Goal: Task Accomplishment & Management: Manage account settings

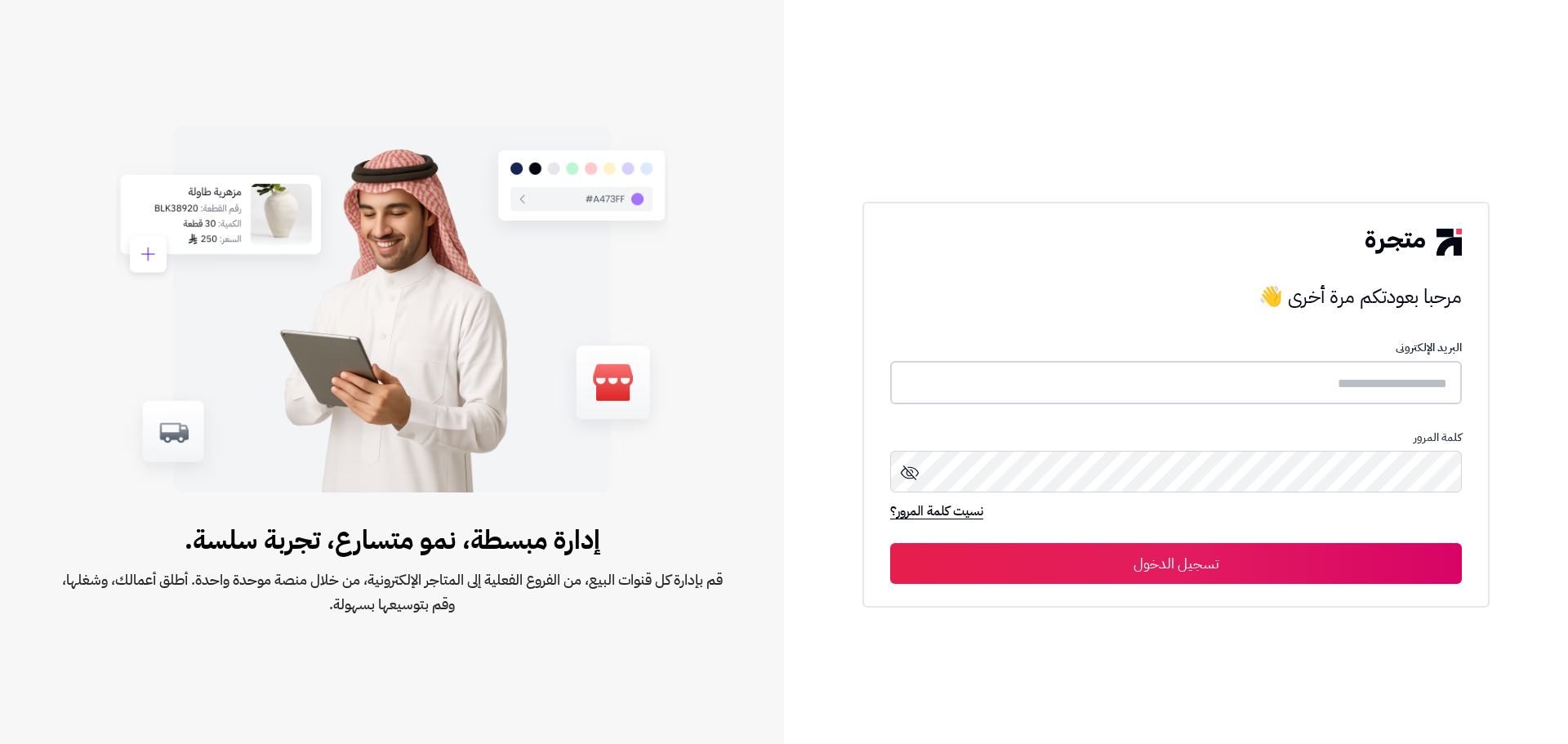
type input "**********"
click at [1182, 568] on button "تسجيل الدخول" at bounding box center [1176, 562] width 571 height 40
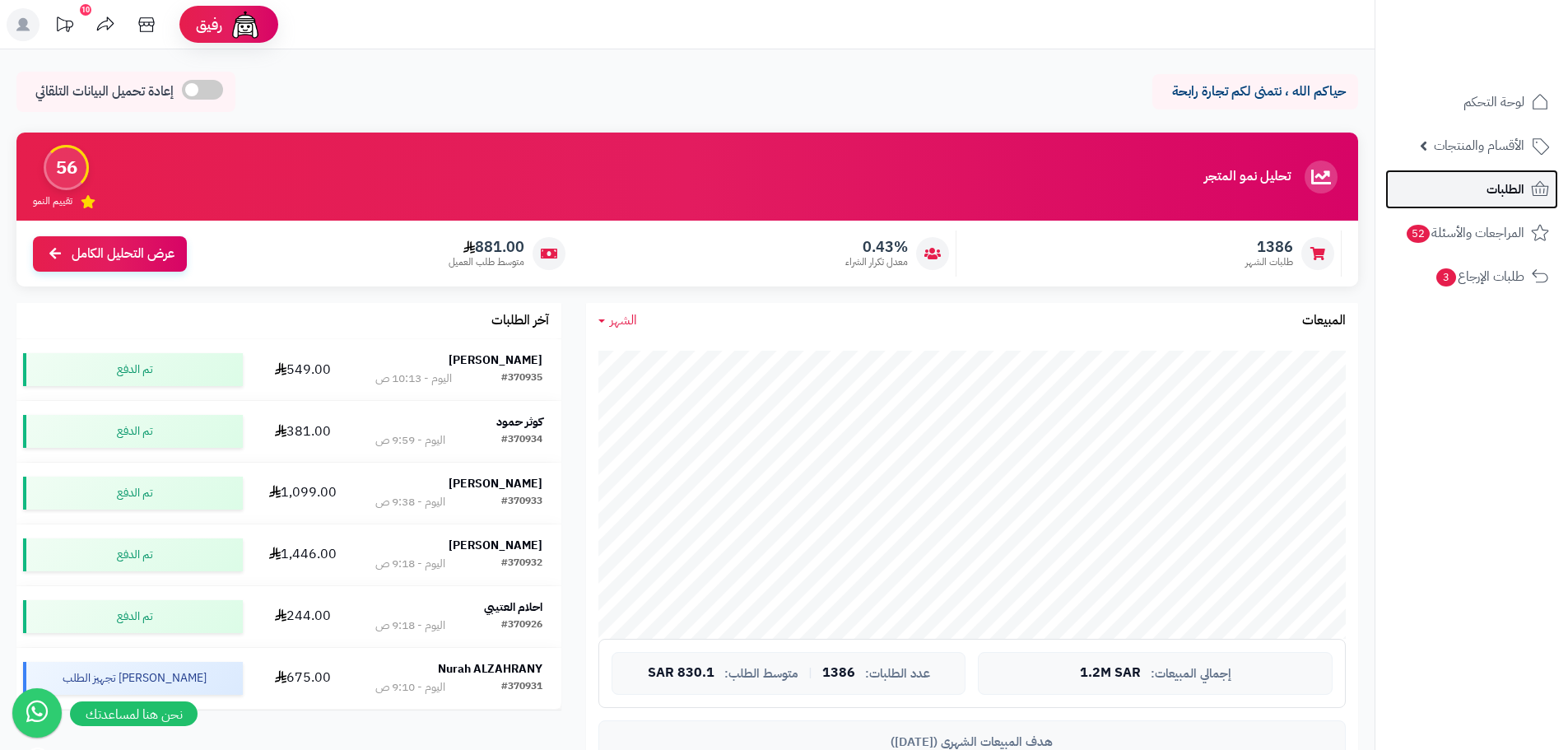
click at [1479, 186] on link "الطلبات" at bounding box center [1472, 190] width 173 height 40
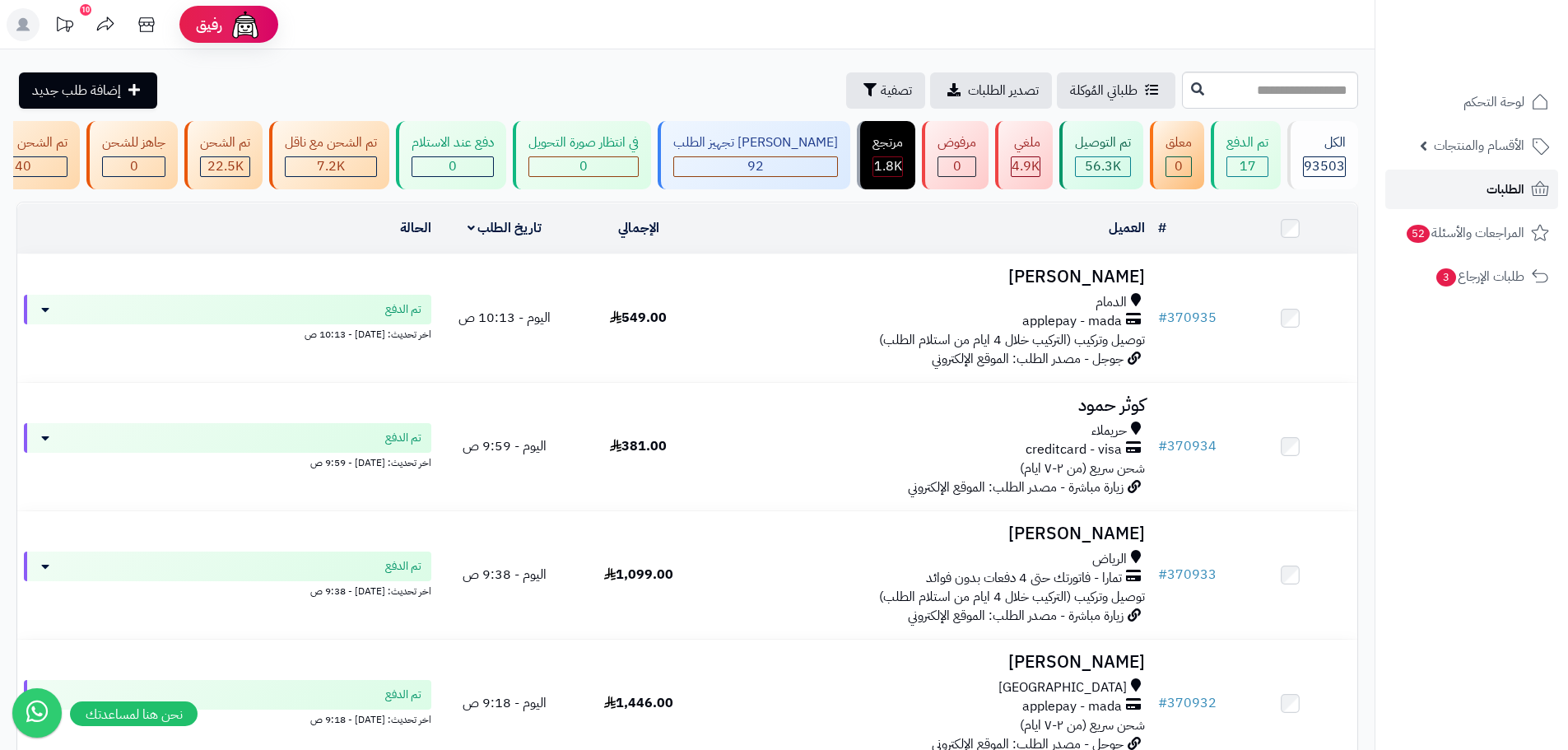
click at [1494, 172] on link "الطلبات" at bounding box center [1472, 190] width 173 height 40
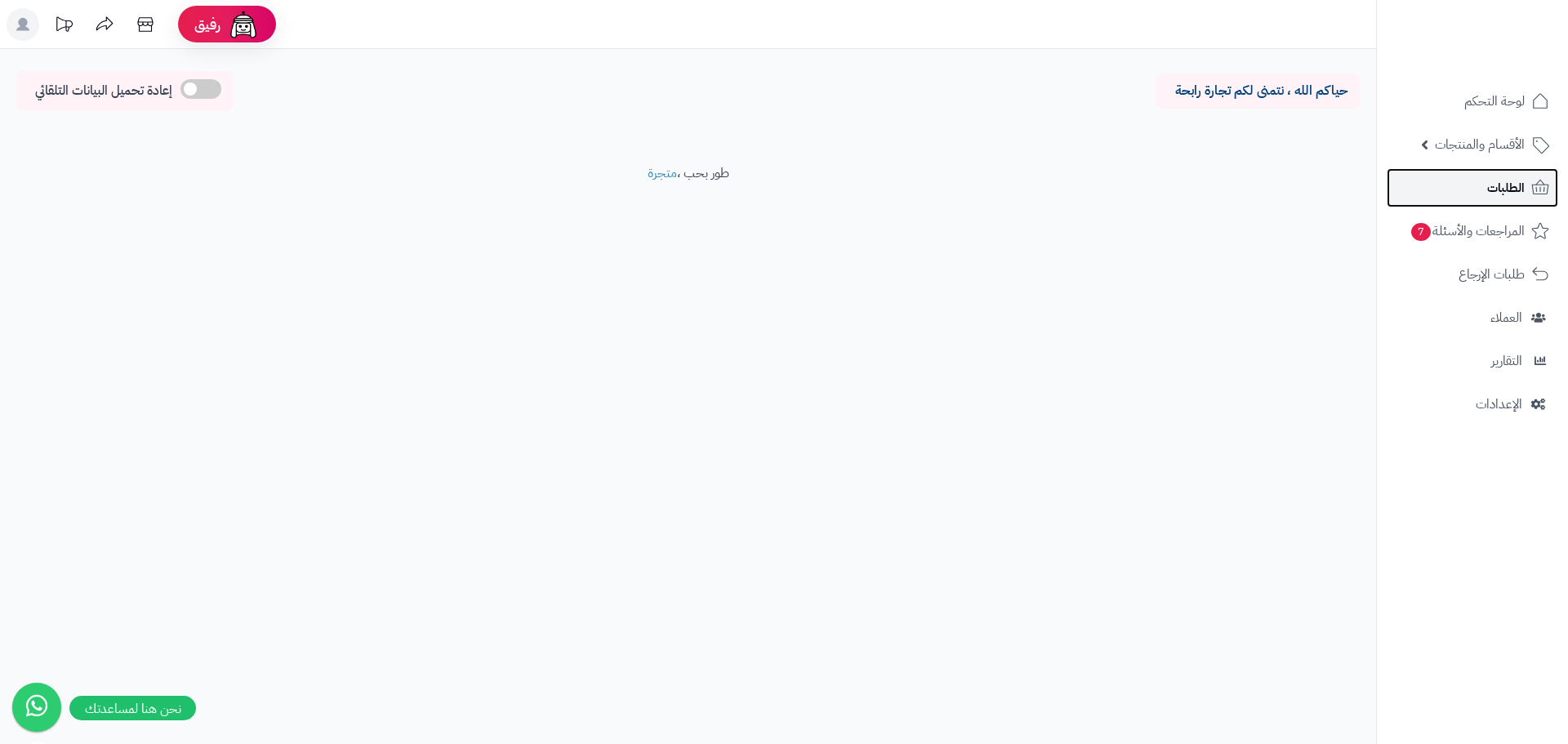
click at [1494, 187] on span "الطلبات" at bounding box center [1506, 188] width 38 height 23
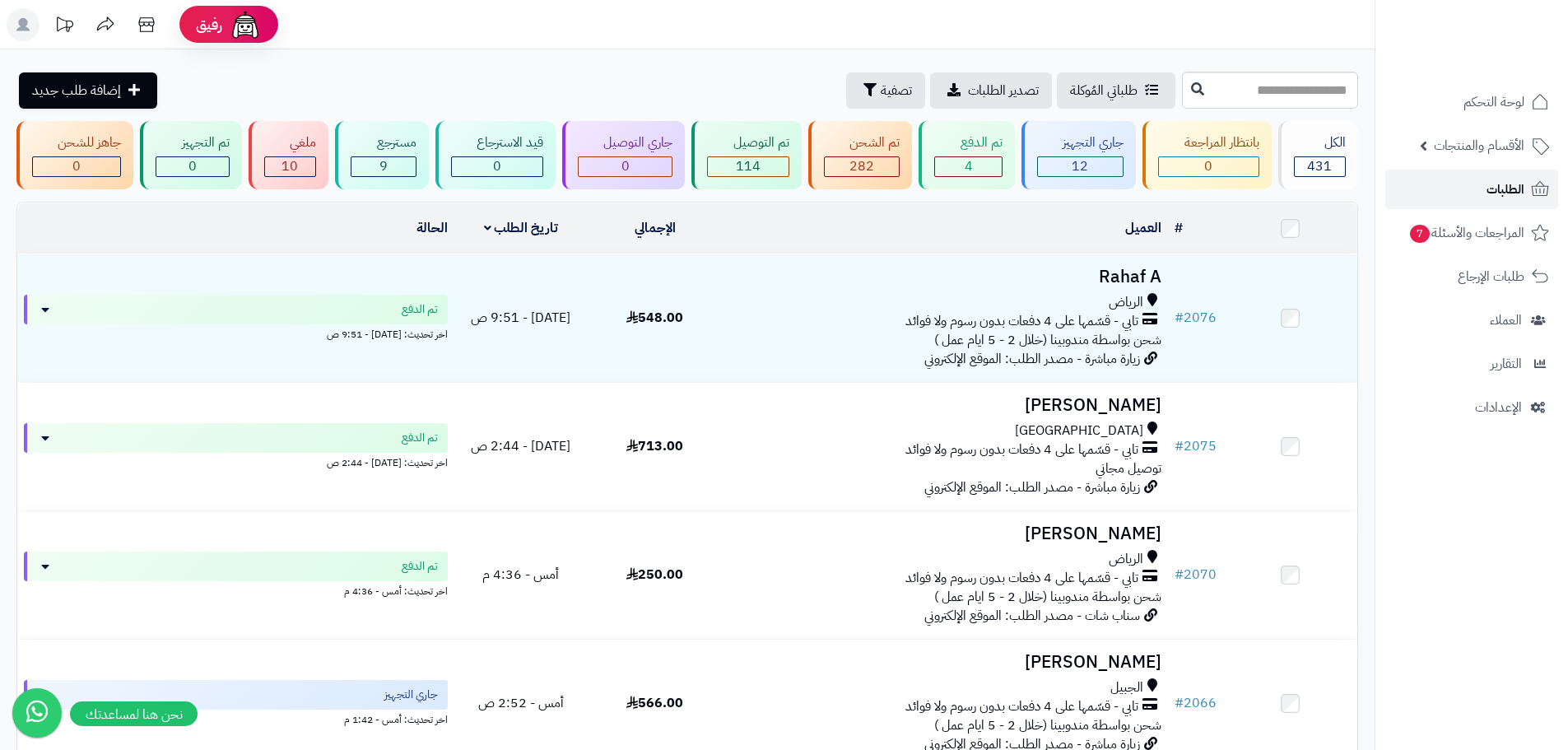
click at [1496, 196] on span "الطلبات" at bounding box center [1506, 189] width 38 height 23
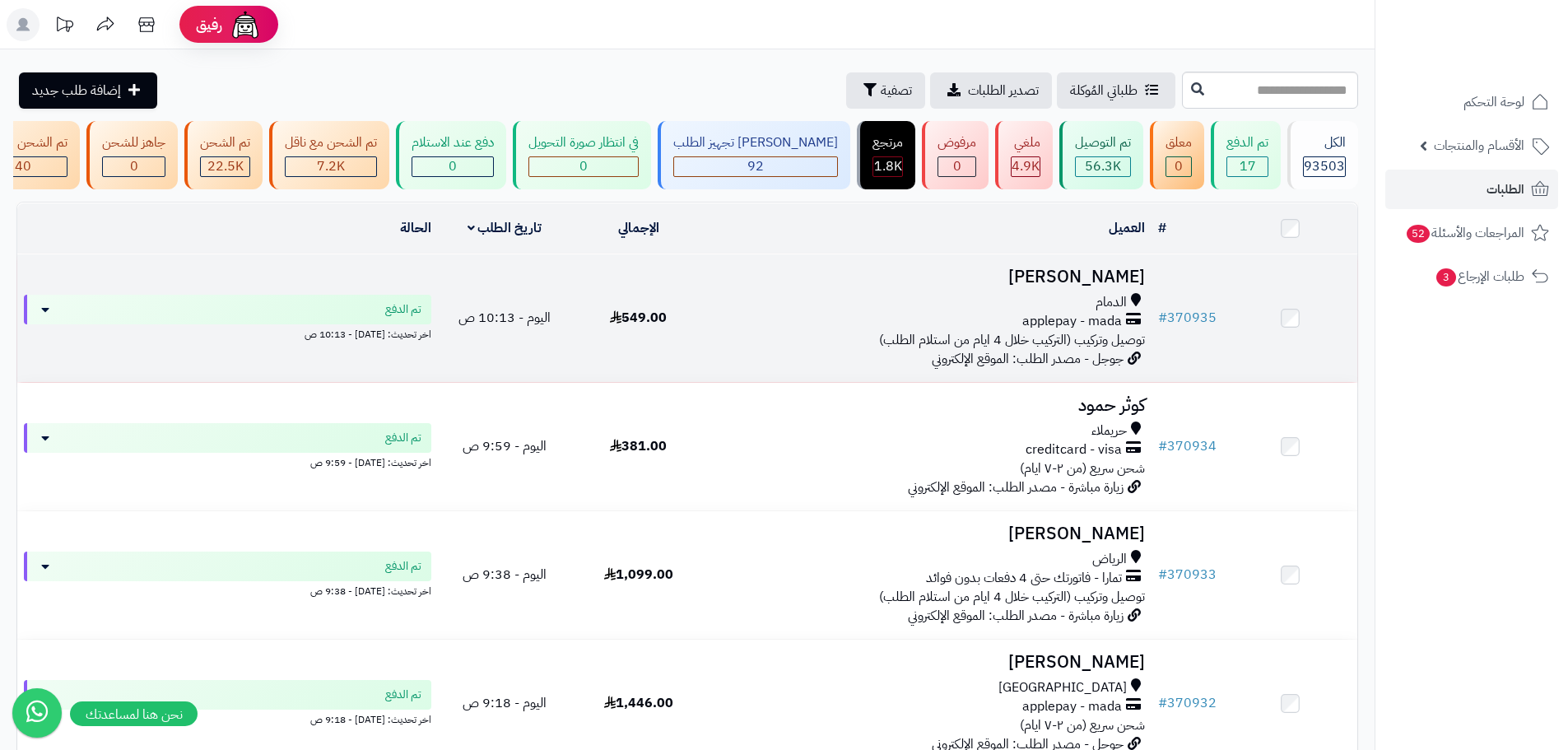
click at [810, 301] on td "Hussain Almohsen الدمام applepay - mada توصيل وتركيب (التركيب خلال 4 ايام من اس…" at bounding box center [929, 317] width 446 height 127
click at [835, 331] on div "applepay - mada" at bounding box center [928, 322] width 433 height 19
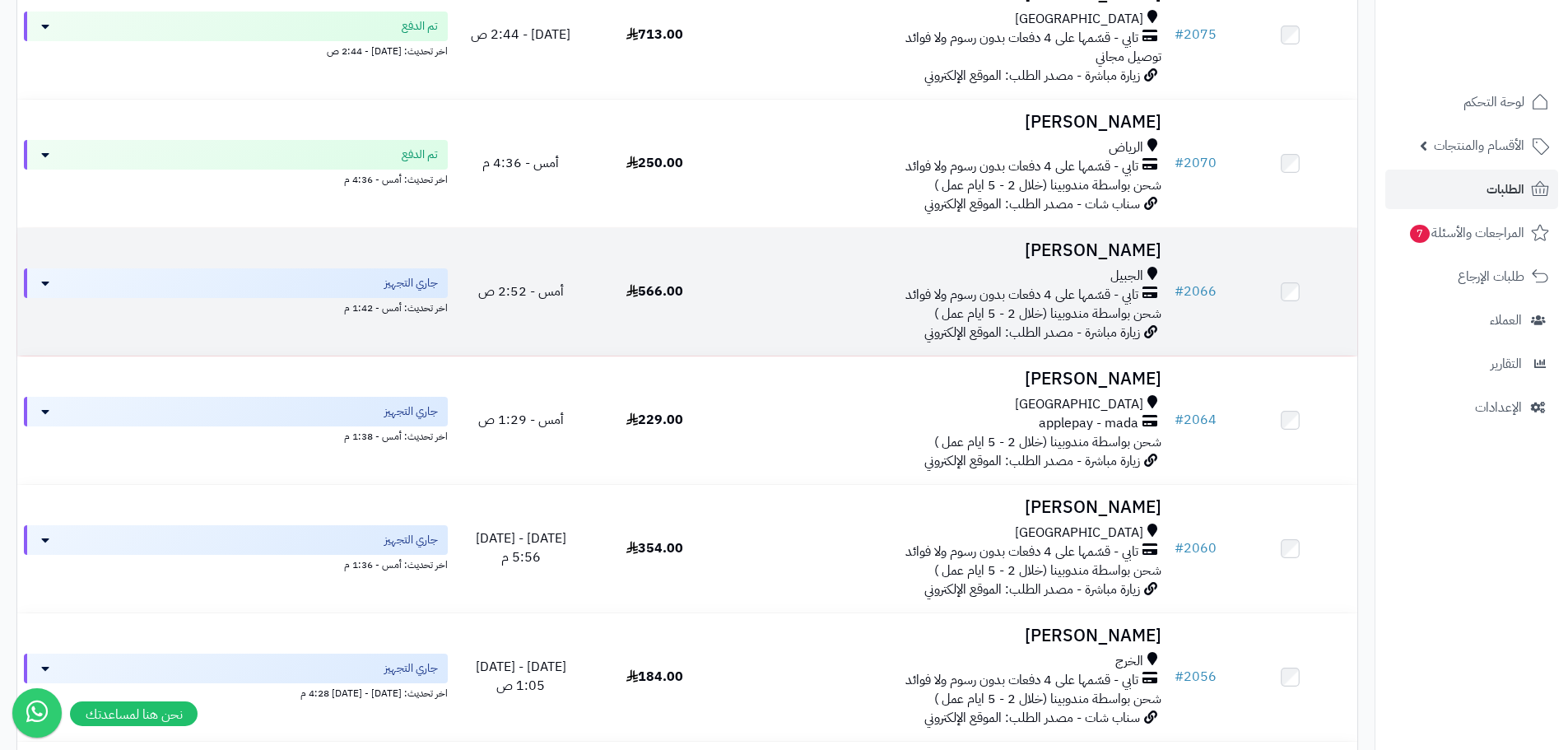
scroll to position [427, 0]
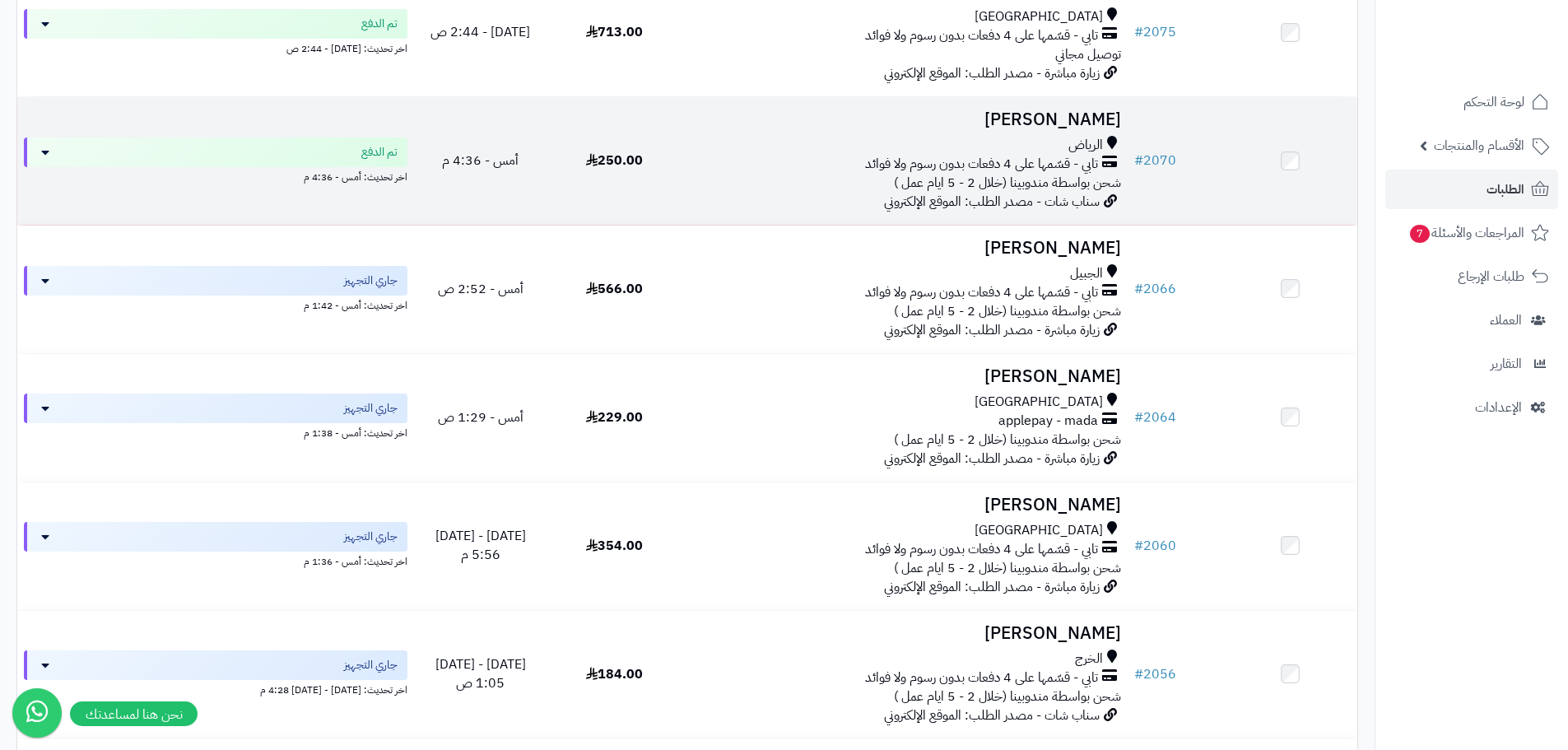
click at [1292, 171] on td at bounding box center [1290, 160] width 134 height 127
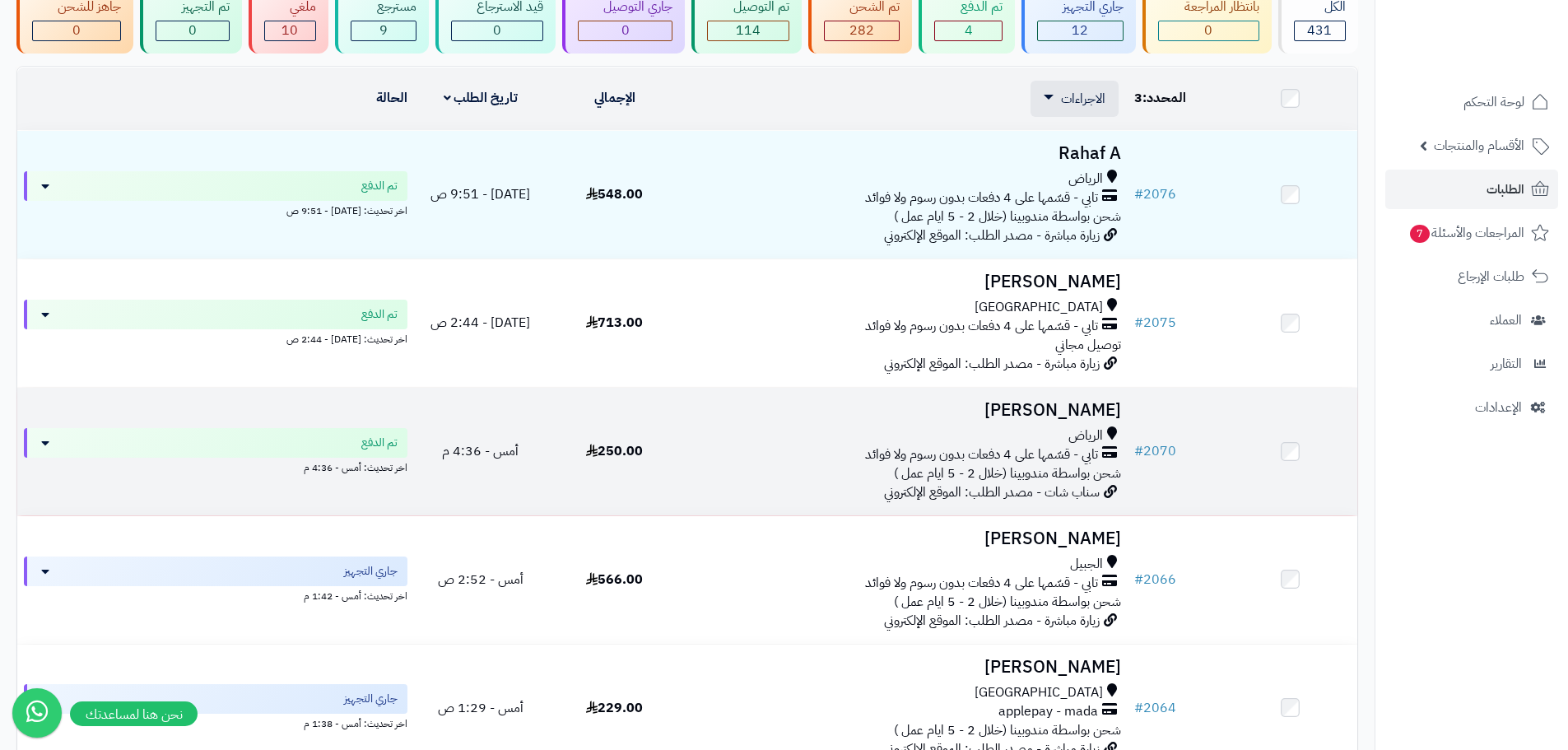
scroll to position [0, 0]
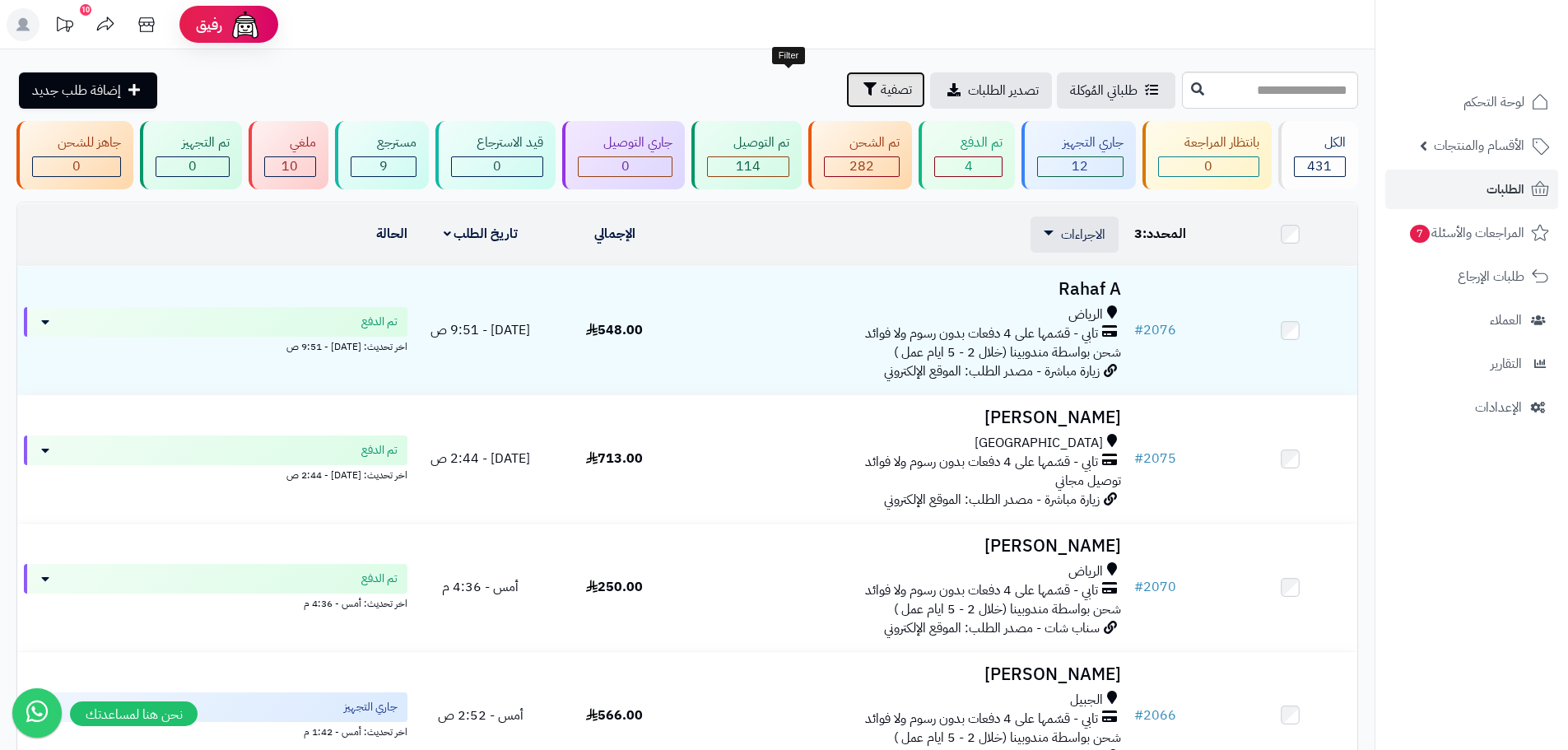
click at [881, 89] on span "تصفية" at bounding box center [897, 89] width 31 height 20
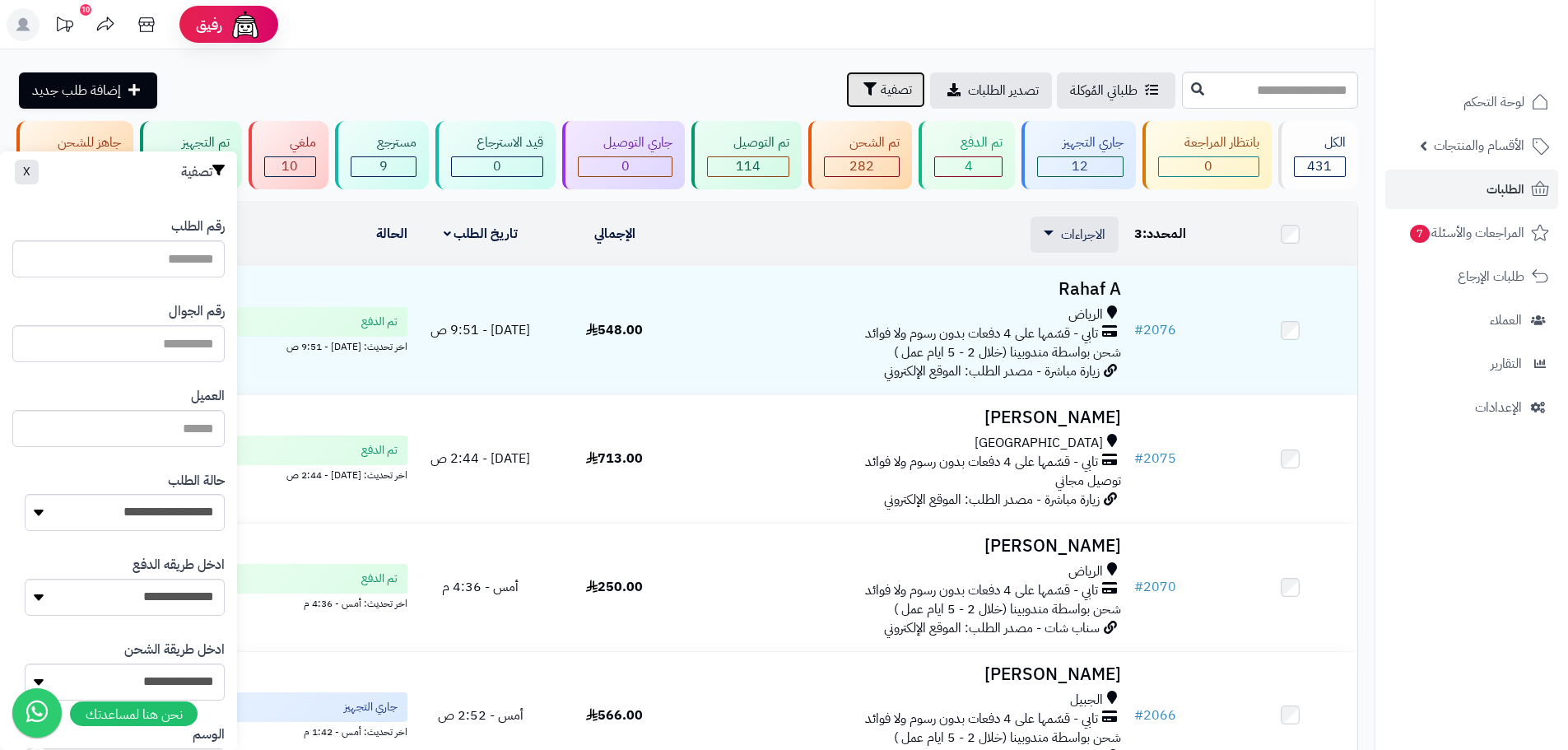
click at [881, 89] on span "تصفية" at bounding box center [897, 89] width 31 height 20
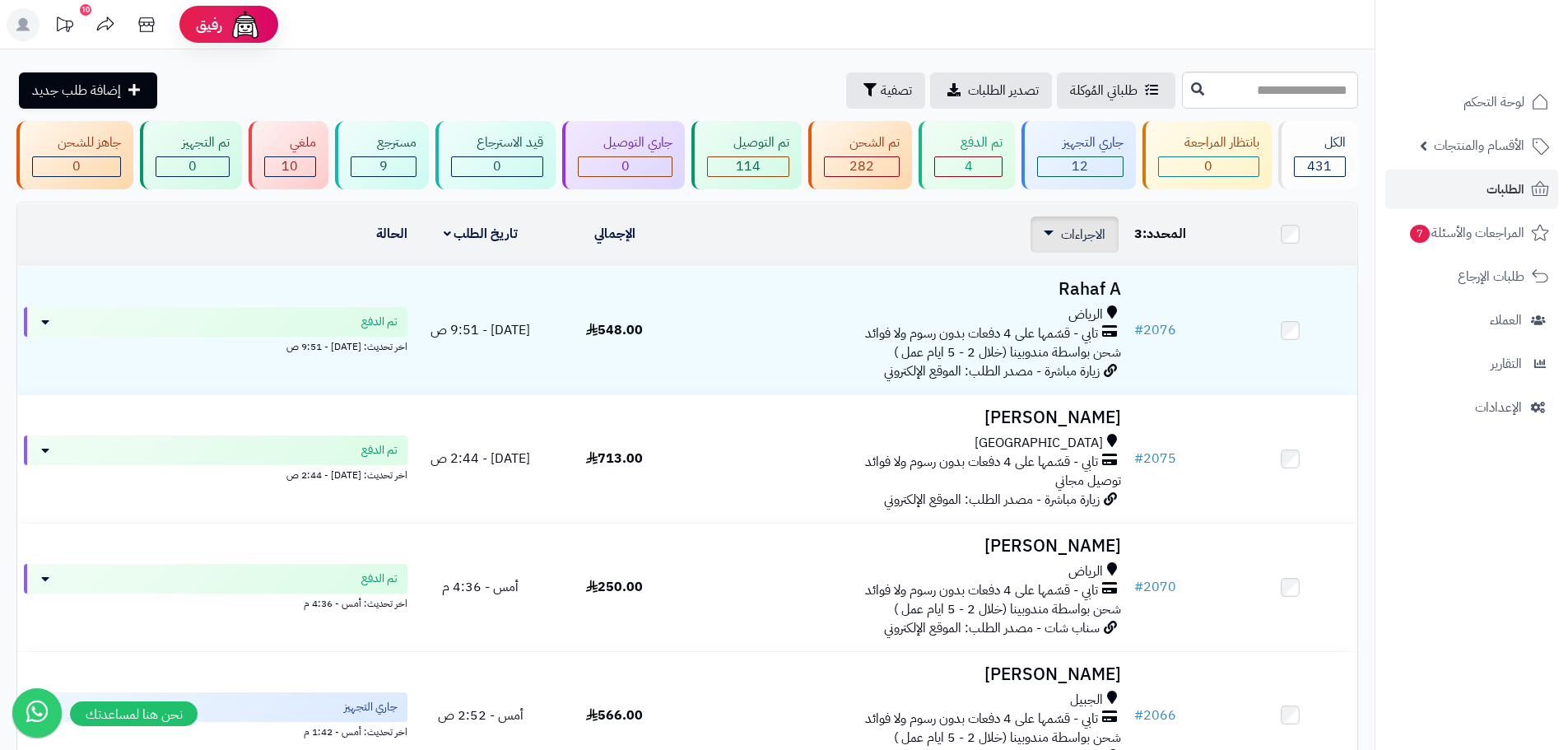
click at [1059, 237] on link "الاجراءات" at bounding box center [1075, 234] width 62 height 20
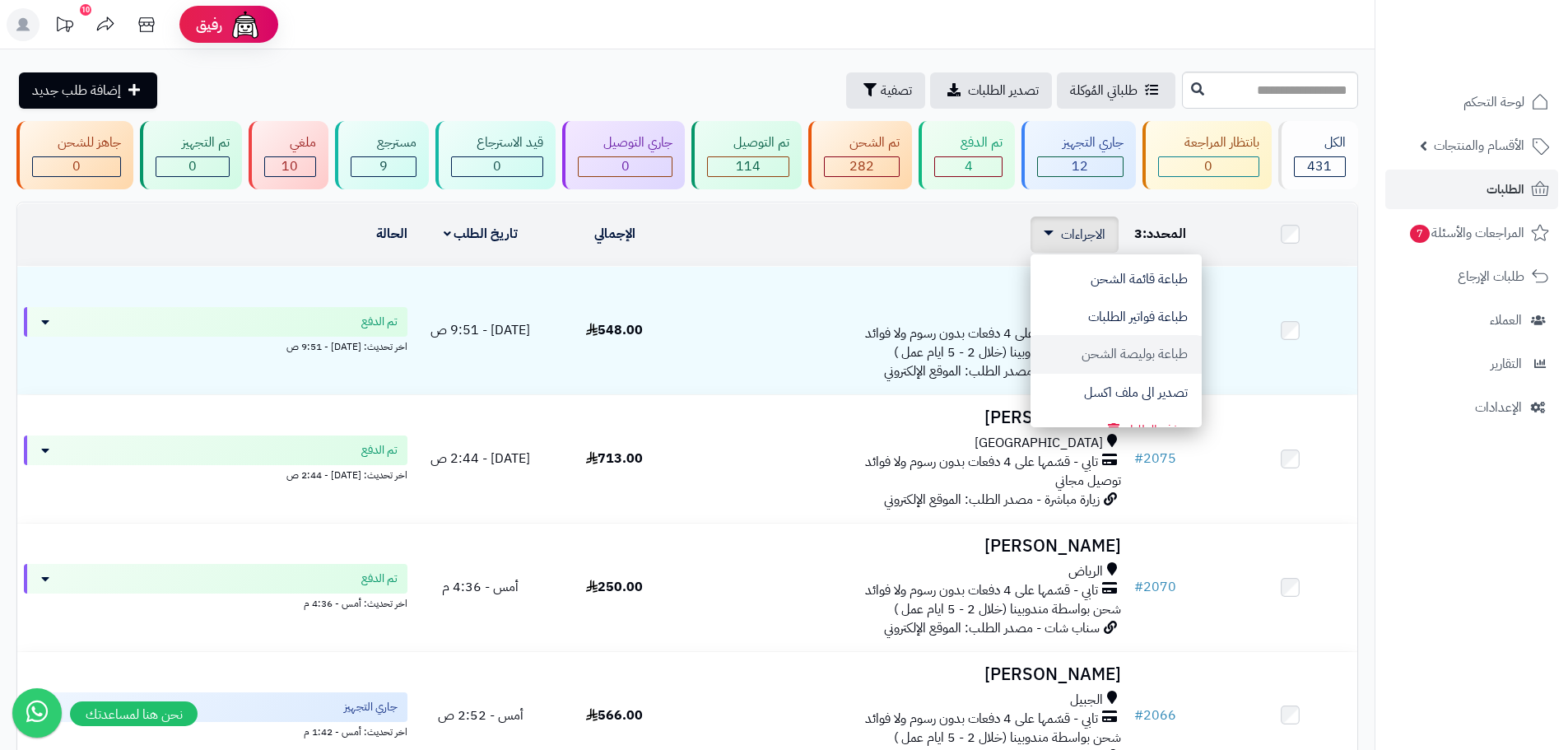
scroll to position [138, 0]
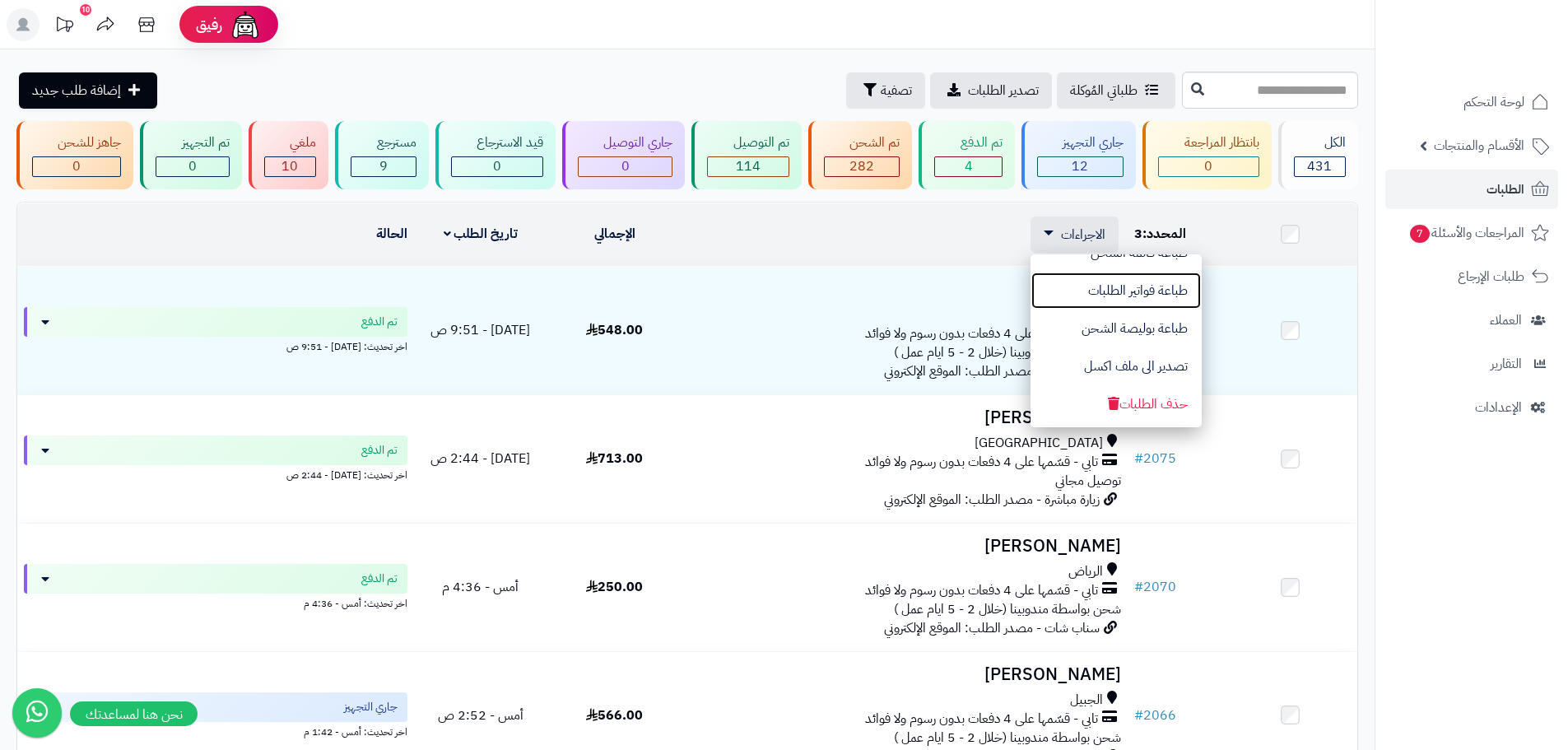
click at [1162, 290] on button "طباعة فواتير الطلبات" at bounding box center [1115, 290] width 171 height 38
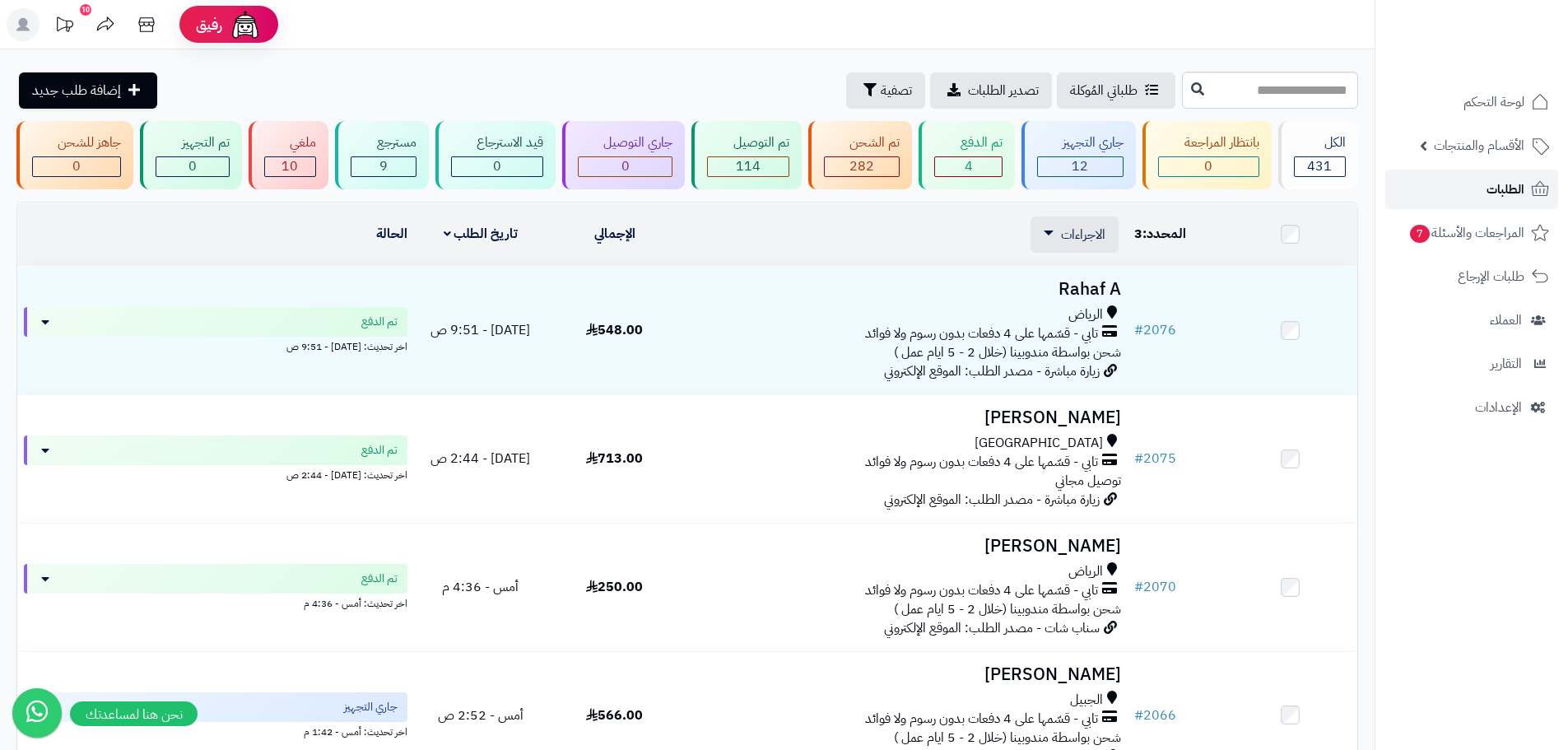
click at [1526, 193] on link "الطلبات" at bounding box center [1472, 190] width 173 height 40
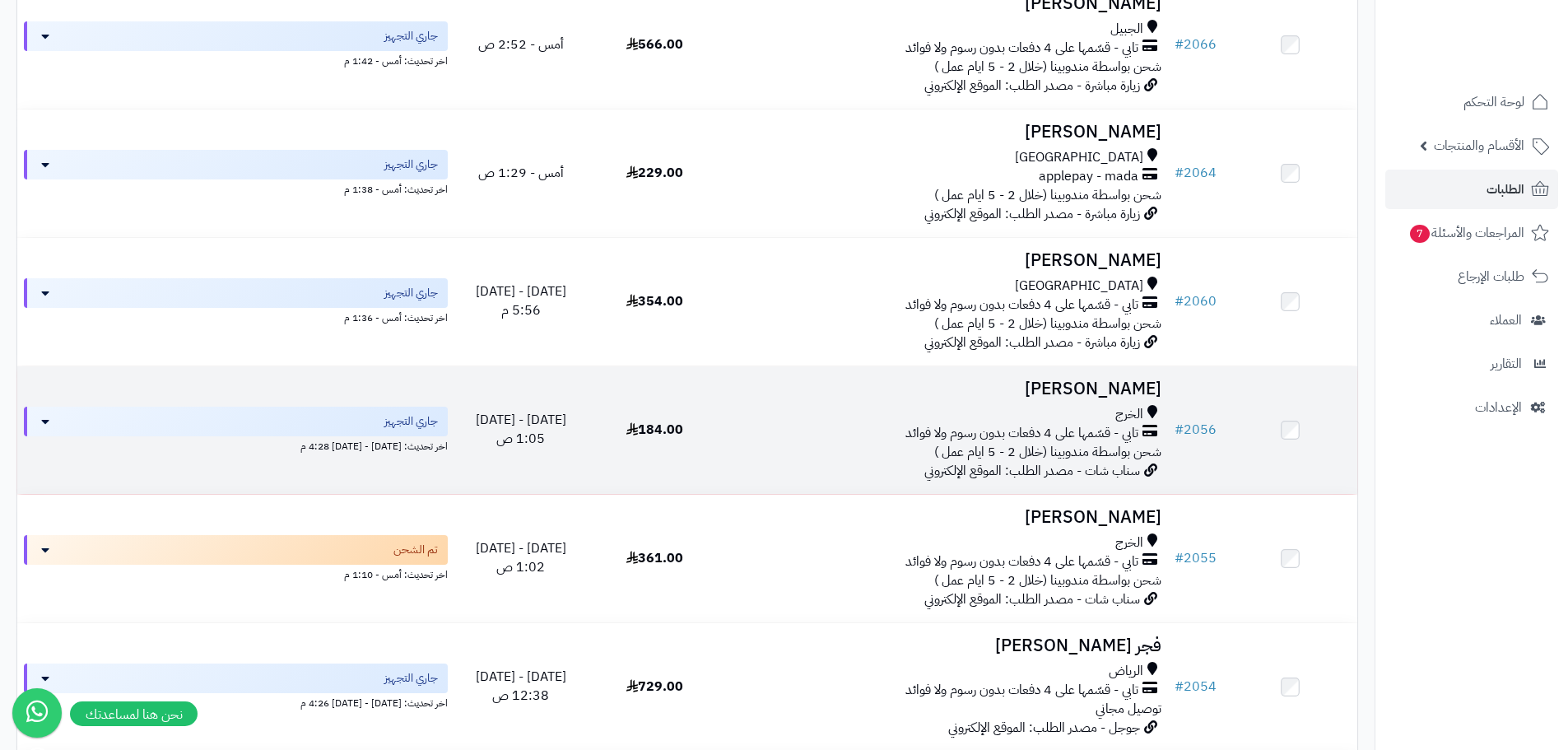
scroll to position [576, 0]
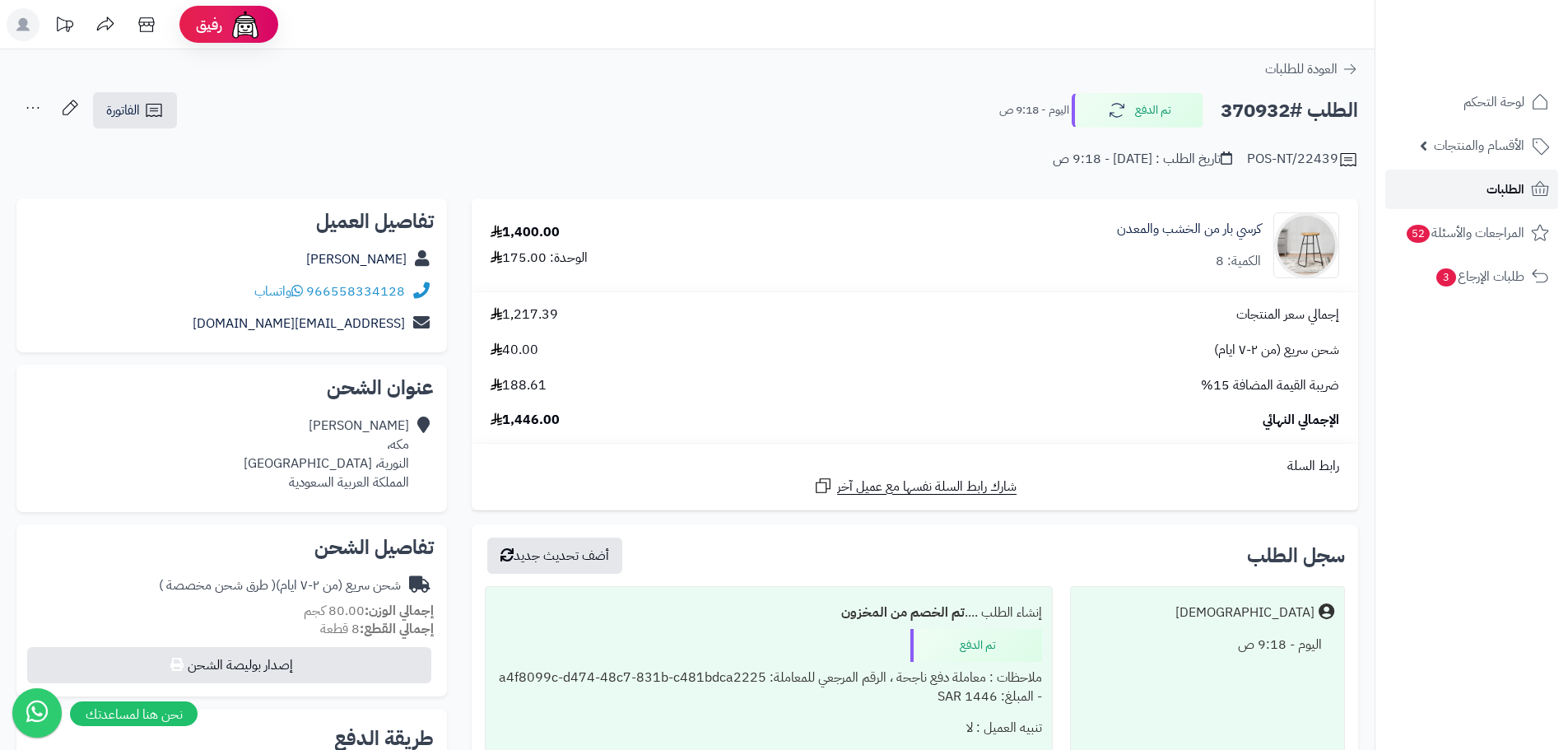
click at [1500, 173] on link "الطلبات" at bounding box center [1472, 190] width 173 height 40
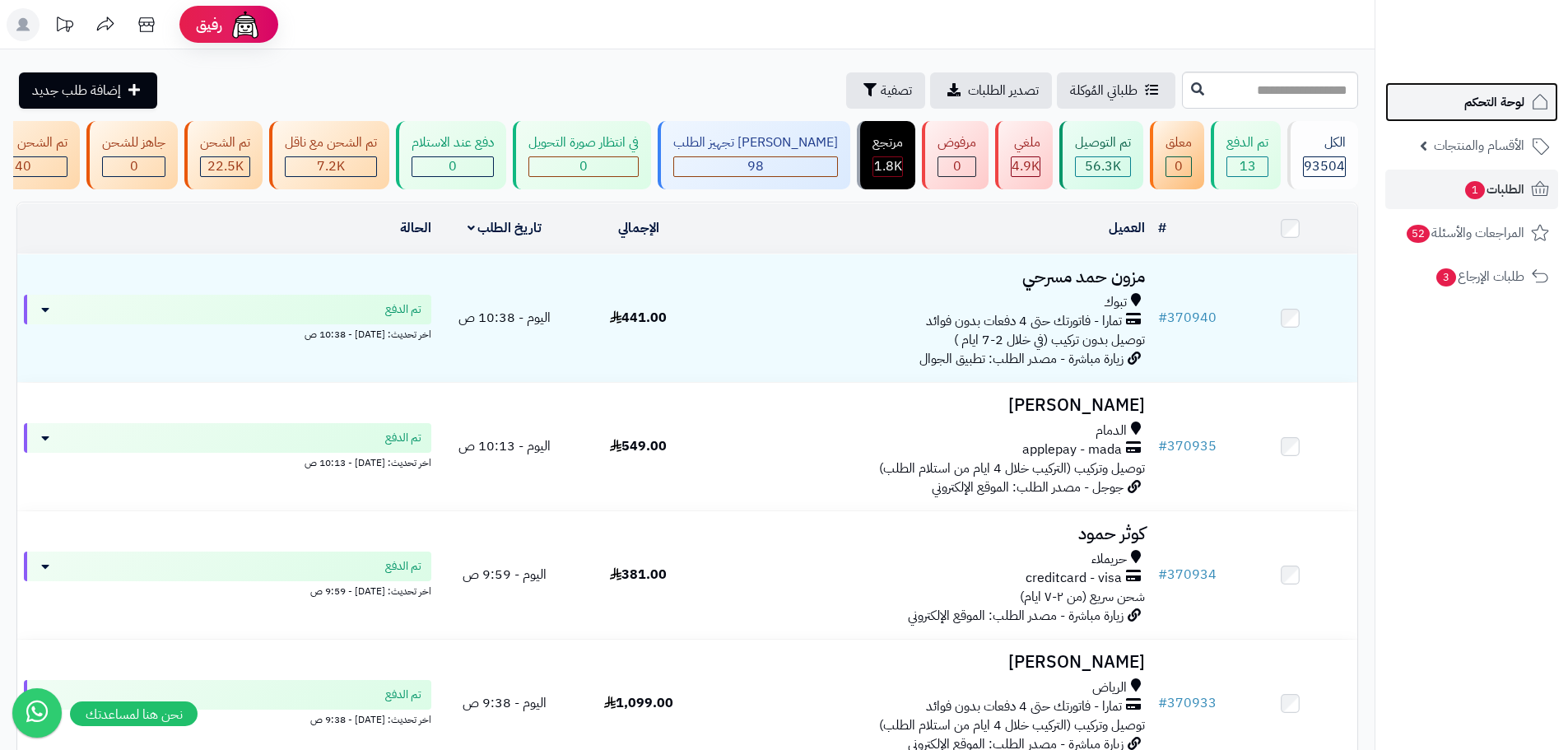
click at [1505, 109] on span "لوحة التحكم" at bounding box center [1494, 101] width 60 height 23
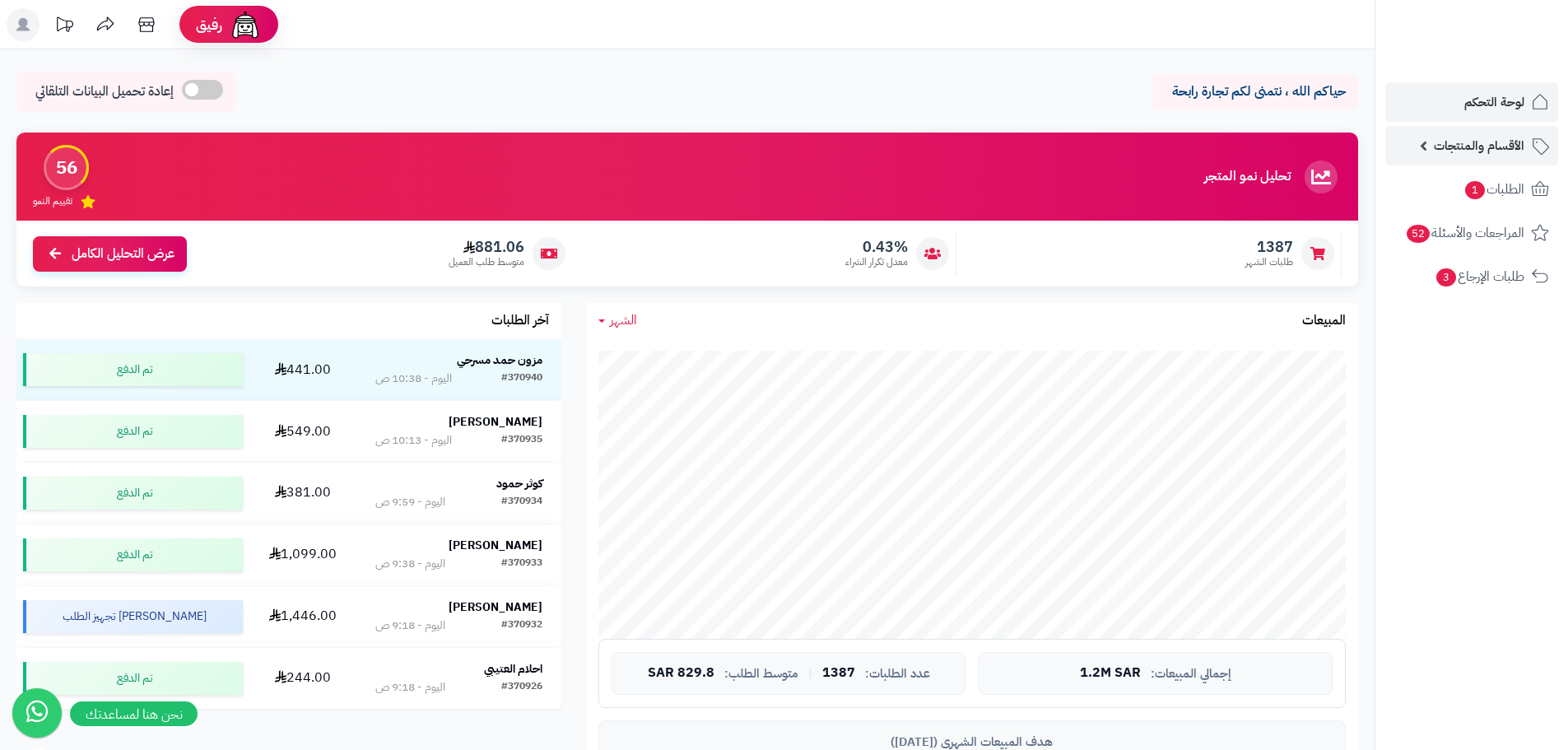
click at [1487, 139] on span "الأقسام والمنتجات" at bounding box center [1480, 146] width 90 height 23
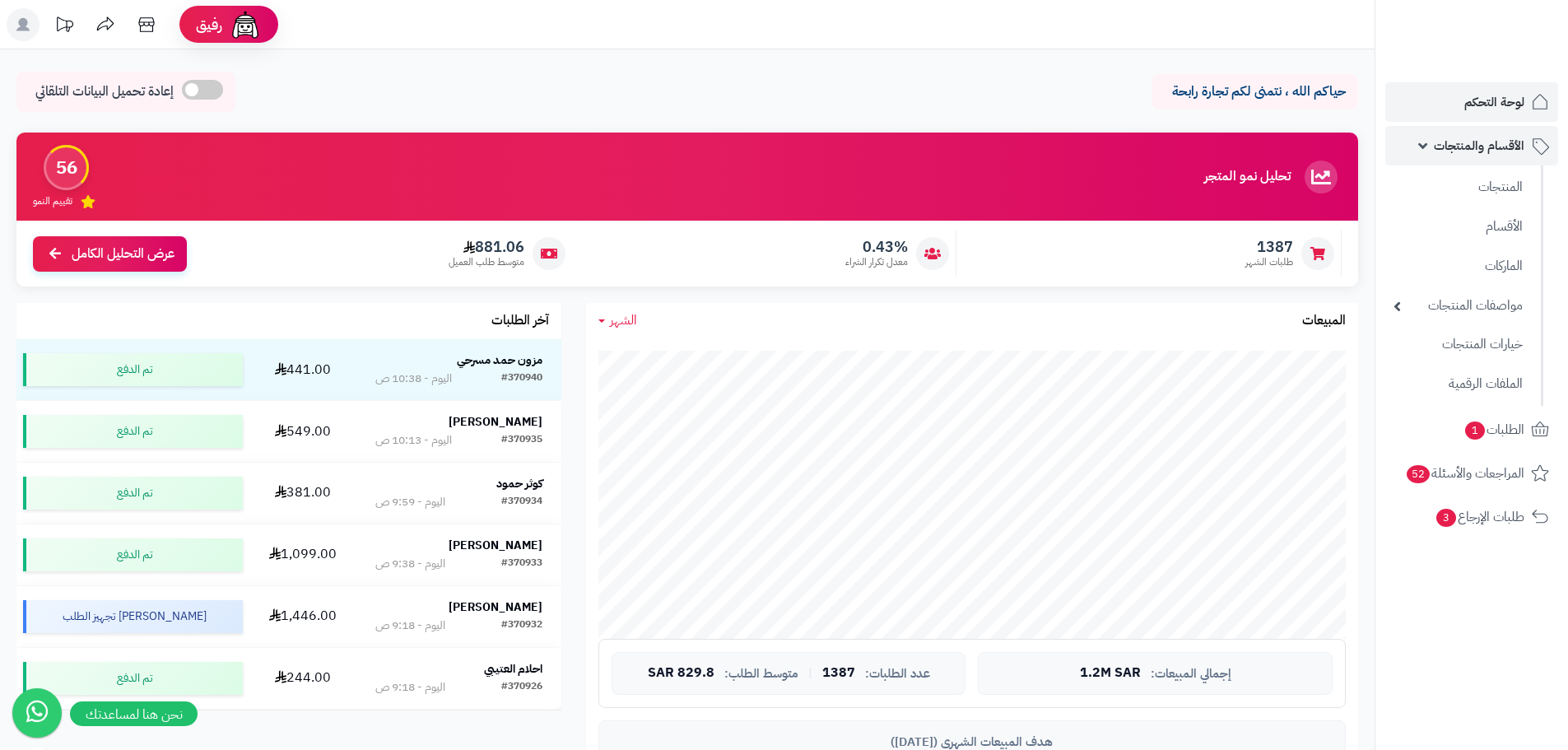
click at [1487, 139] on span "الأقسام والمنتجات" at bounding box center [1480, 146] width 90 height 23
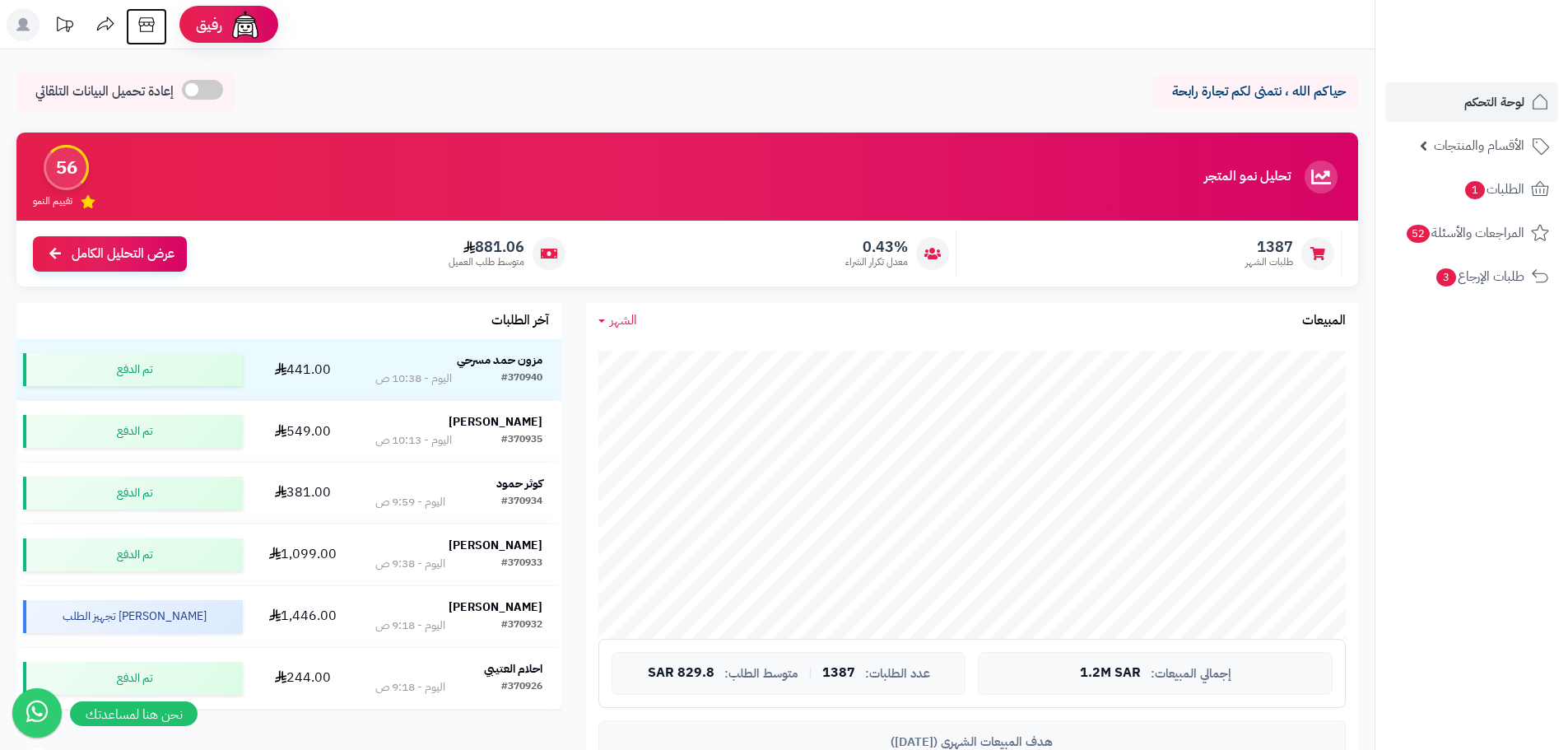
click at [145, 29] on icon at bounding box center [147, 24] width 33 height 33
click at [1490, 187] on span "الطلبات 1" at bounding box center [1494, 189] width 61 height 23
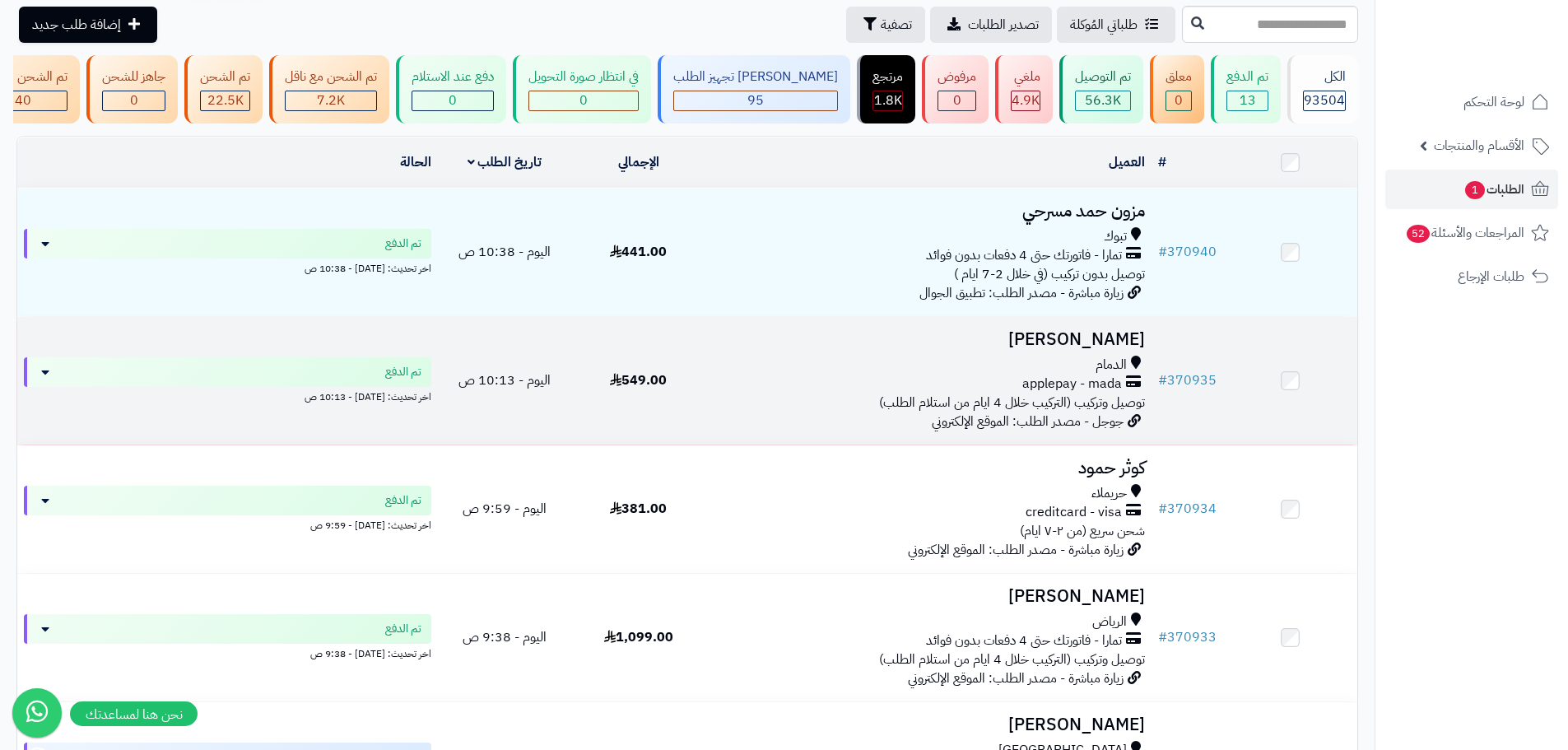
scroll to position [165, 0]
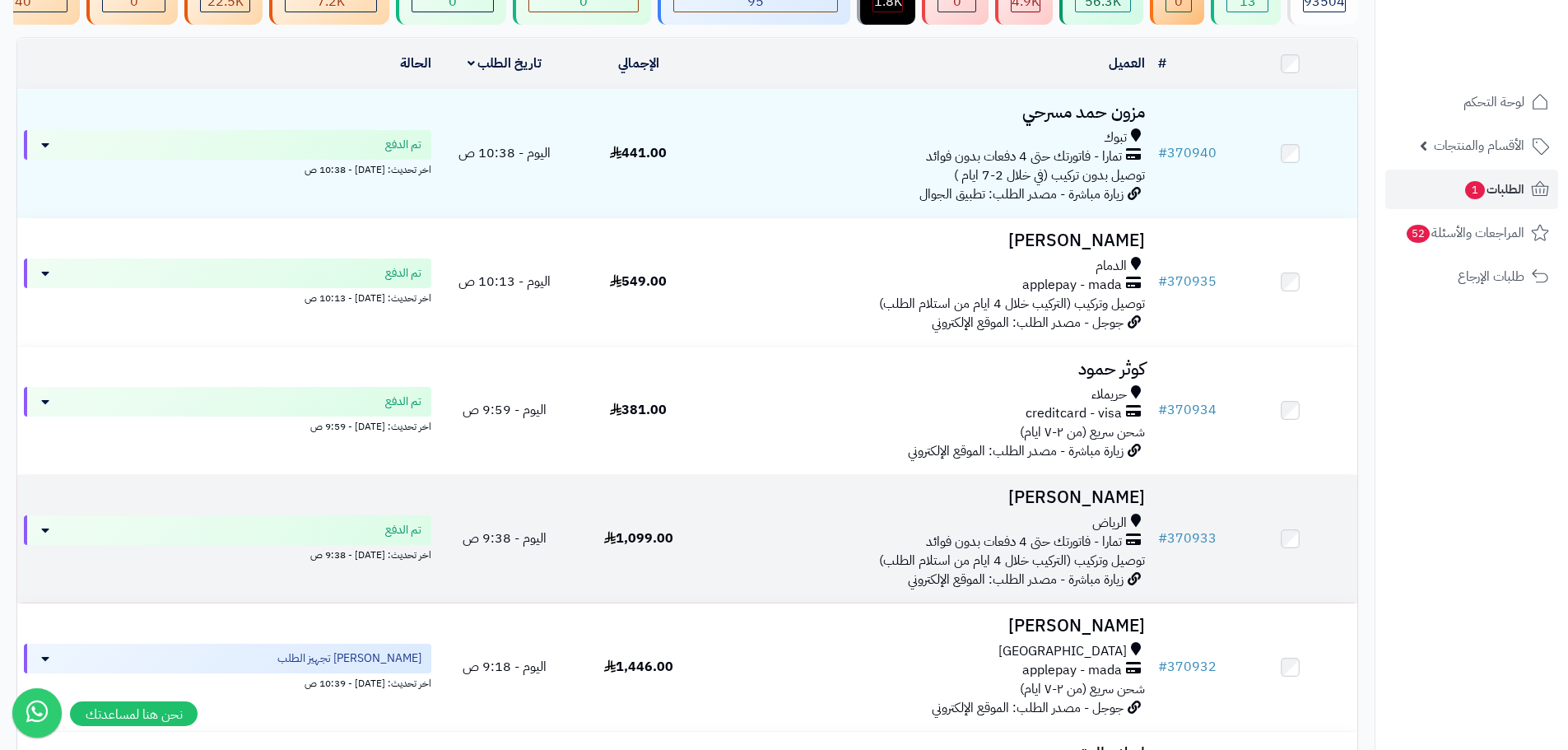
click at [827, 551] on div "تمارا - فاتورتك حتى 4 دفعات بدون فوائد" at bounding box center [928, 542] width 433 height 19
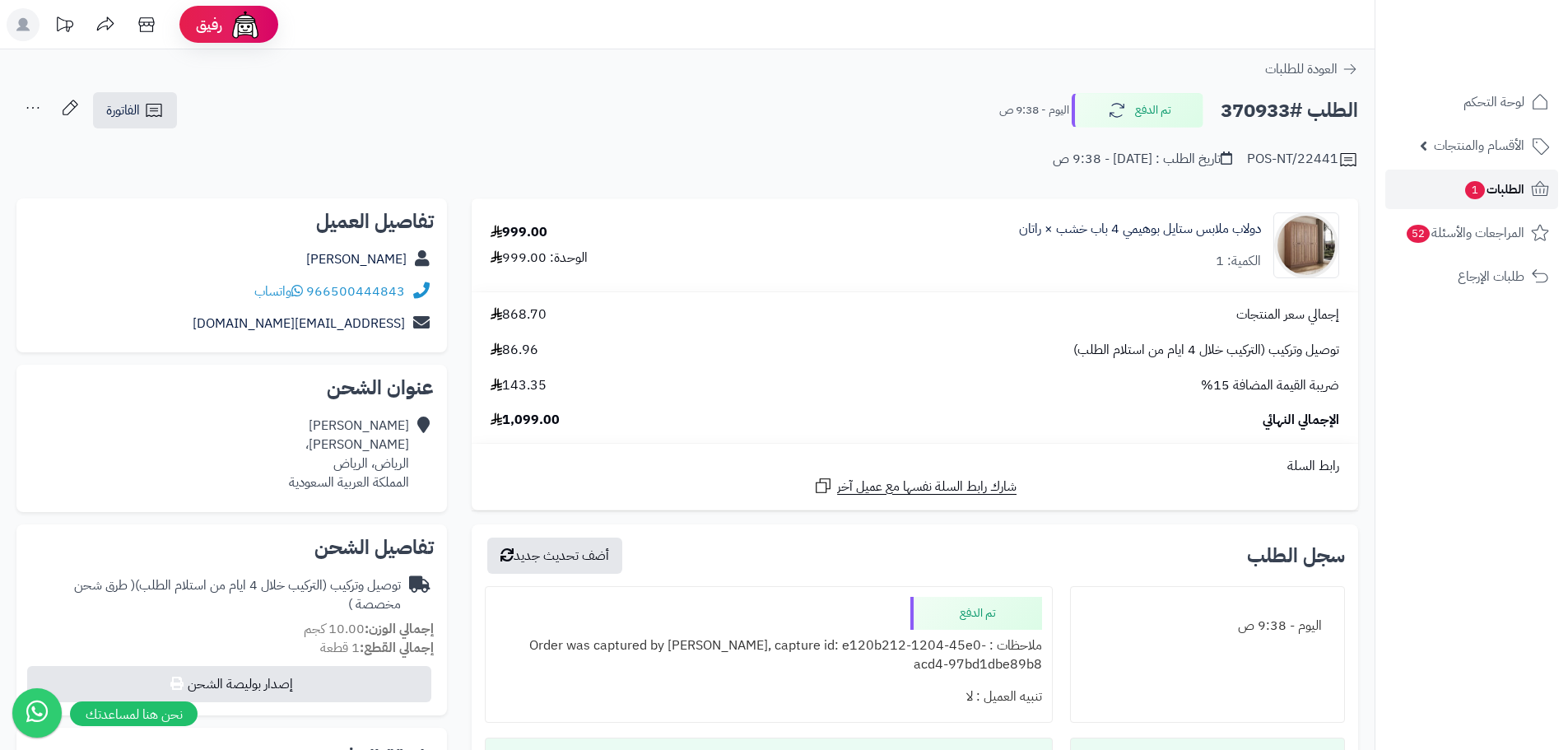
click at [1487, 182] on span "الطلبات 1" at bounding box center [1494, 189] width 61 height 23
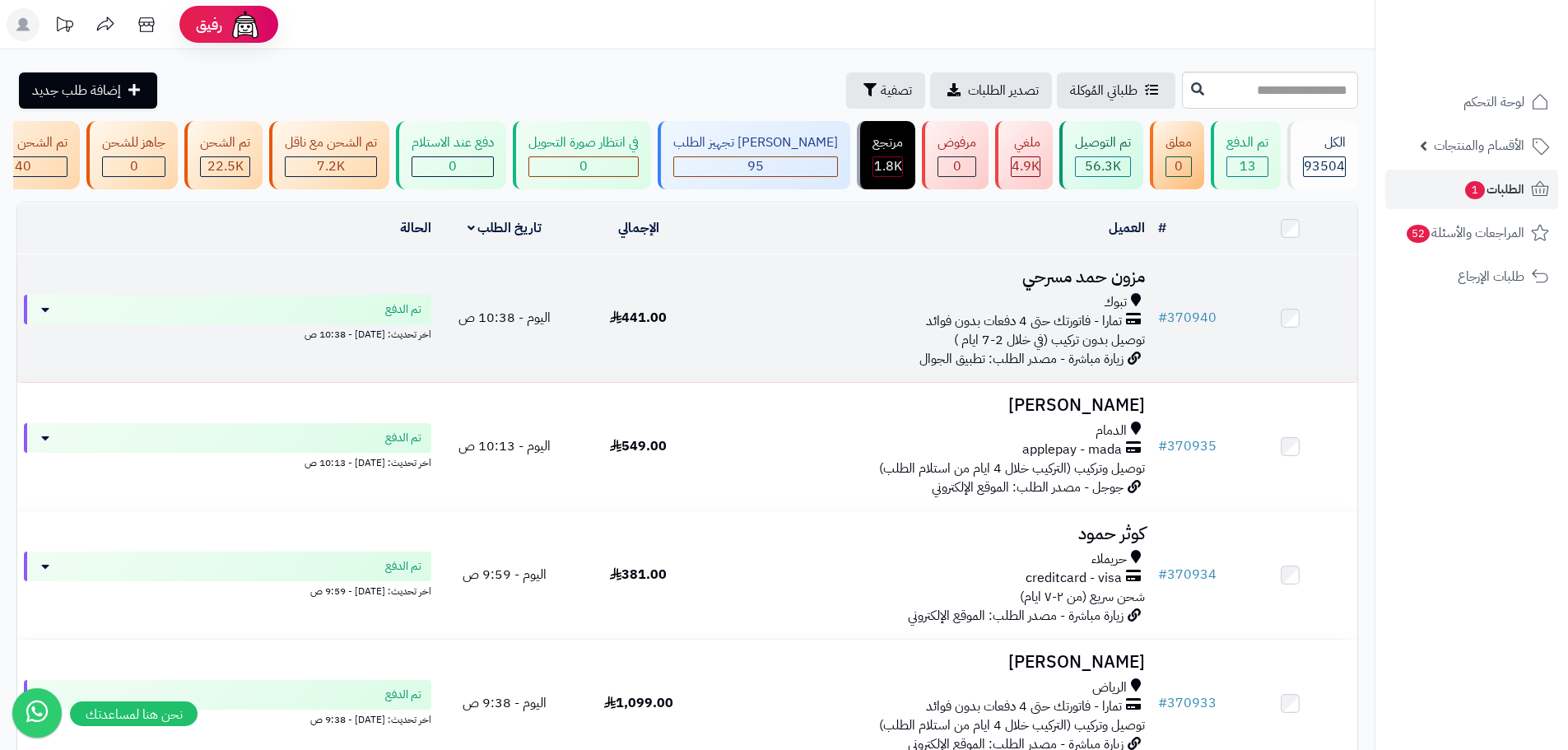
click at [884, 365] on td "مزون [PERSON_NAME] تبوك تمارا - فاتورتك حتى 4 دفعات بدون فوائد توصيل بدون تركيب…" at bounding box center [929, 317] width 446 height 127
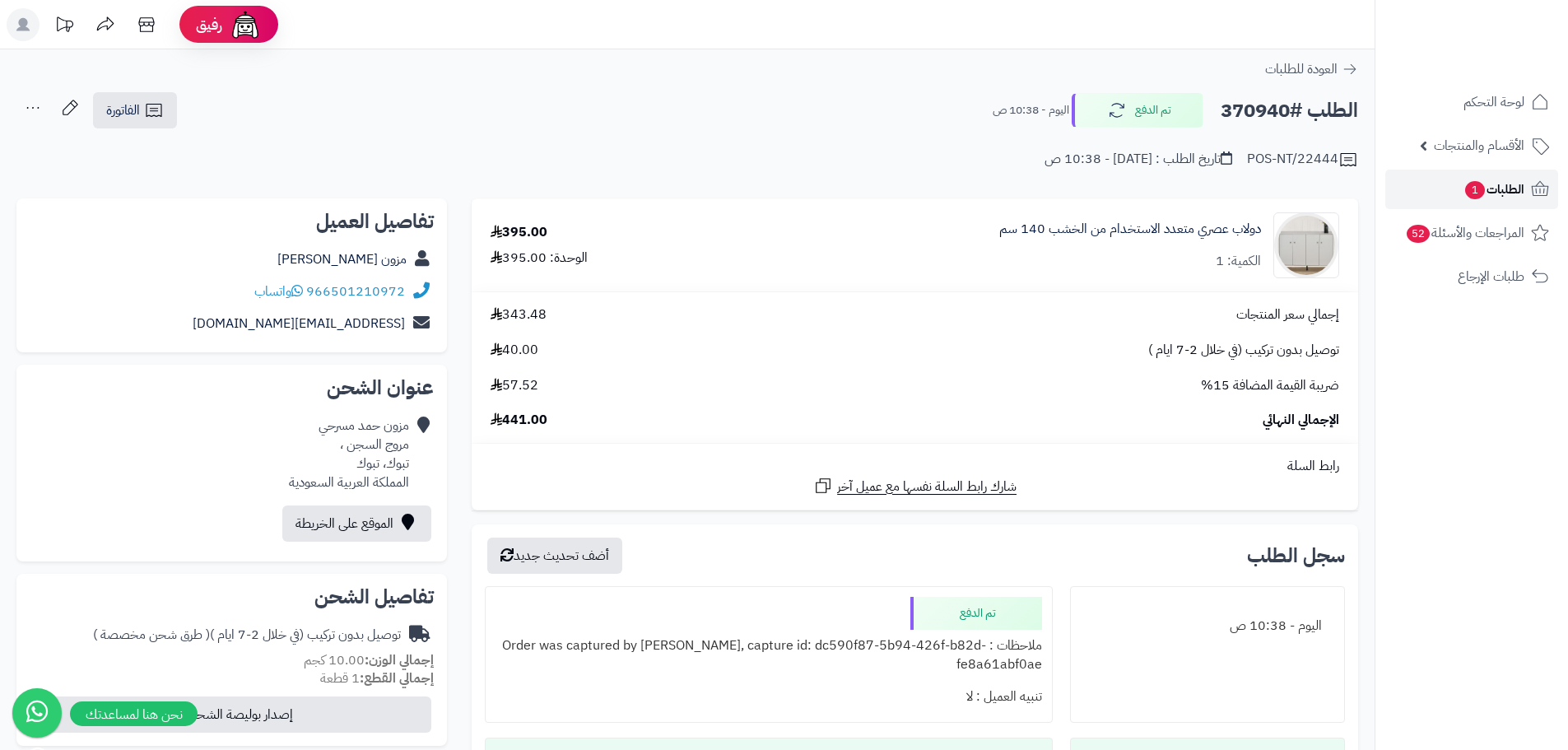
click at [1485, 194] on span "الطلبات 1" at bounding box center [1494, 189] width 61 height 23
